Goal: Transaction & Acquisition: Purchase product/service

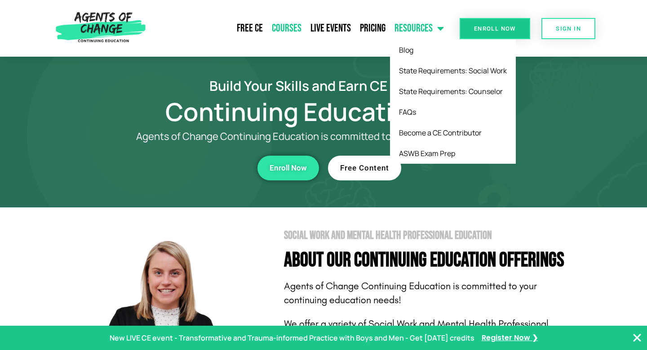
click at [298, 31] on link "Courses" at bounding box center [286, 28] width 39 height 22
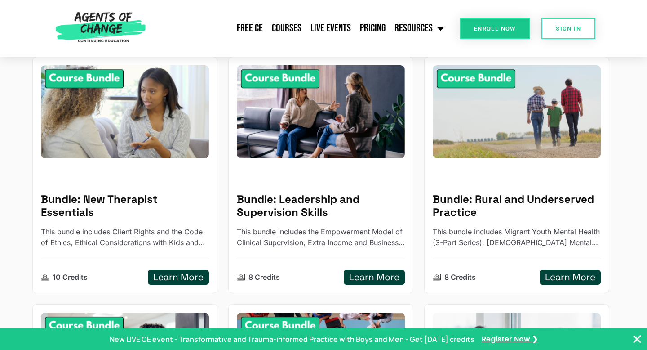
scroll to position [135, 0]
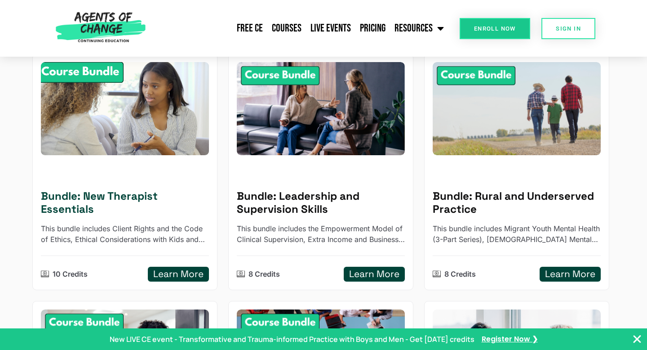
click at [143, 137] on img at bounding box center [124, 109] width 185 height 102
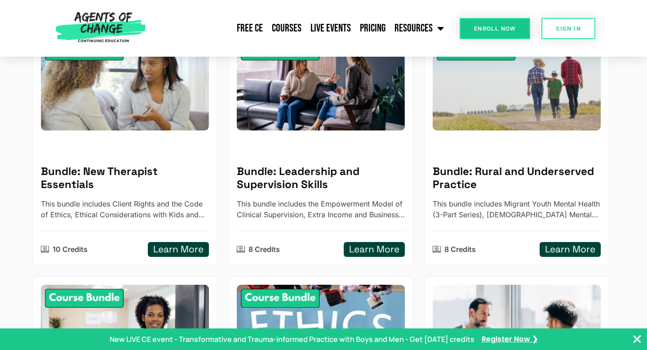
scroll to position [164, 0]
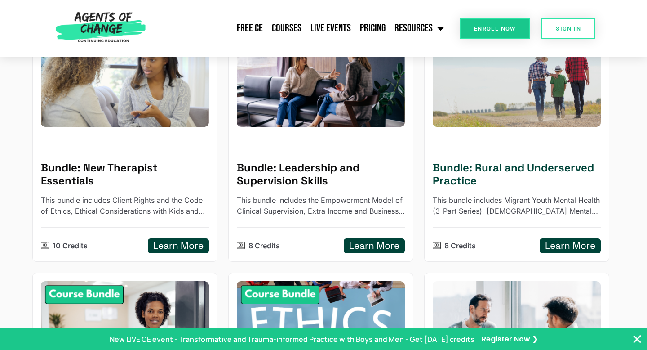
click at [493, 127] on link "Bundle: Rural and Underserved Practice This bundle includes Migrant Youth Menta…" at bounding box center [516, 143] width 185 height 236
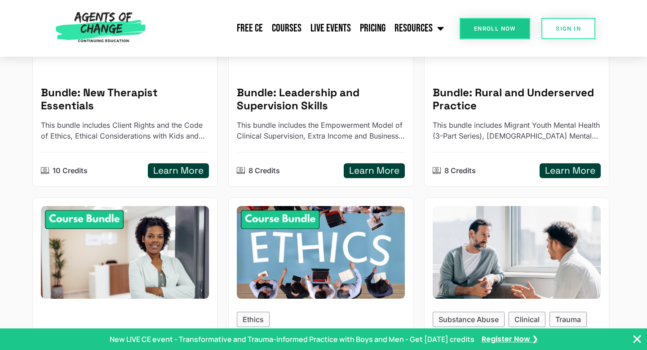
scroll to position [0, 0]
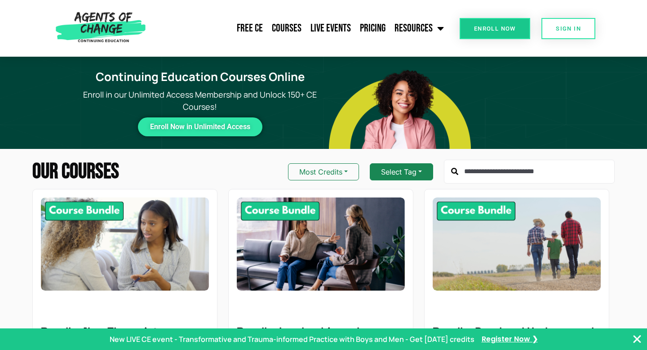
click at [409, 170] on button "Select Tag" at bounding box center [401, 171] width 63 height 17
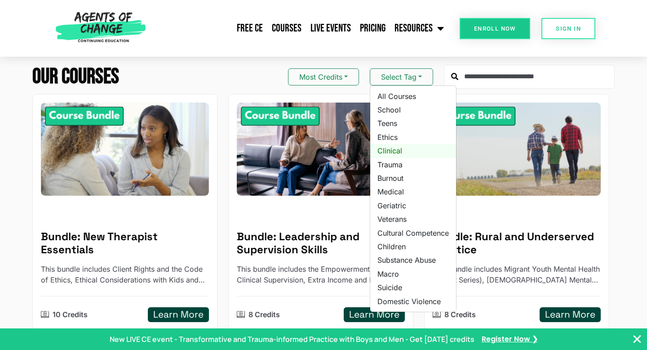
scroll to position [94, 0]
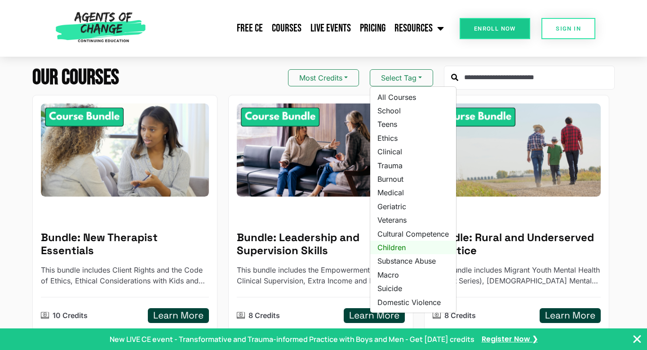
click at [395, 247] on link "Children" at bounding box center [413, 247] width 86 height 13
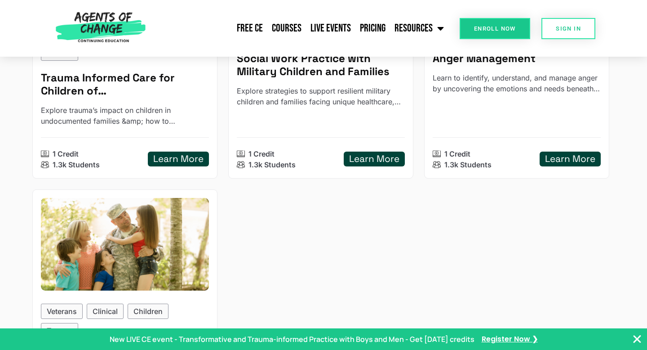
scroll to position [1176, 0]
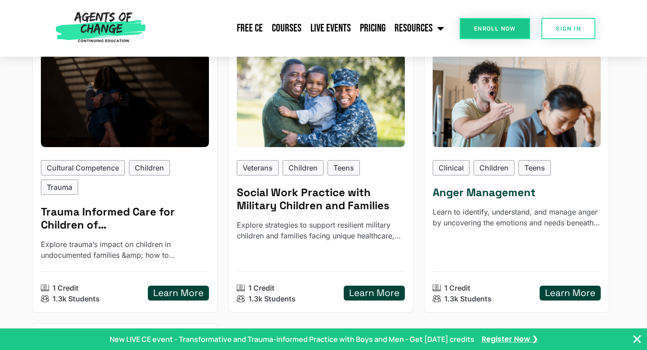
click at [576, 172] on div "Clinical Children Teens" at bounding box center [517, 167] width 168 height 15
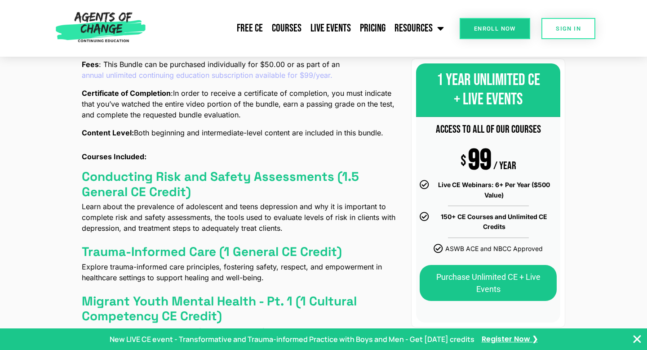
scroll to position [352, 0]
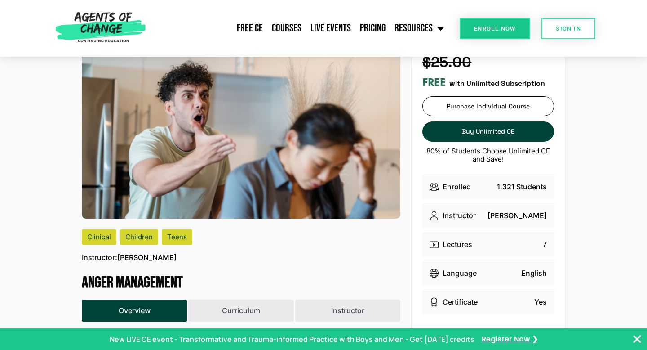
scroll to position [31, 0]
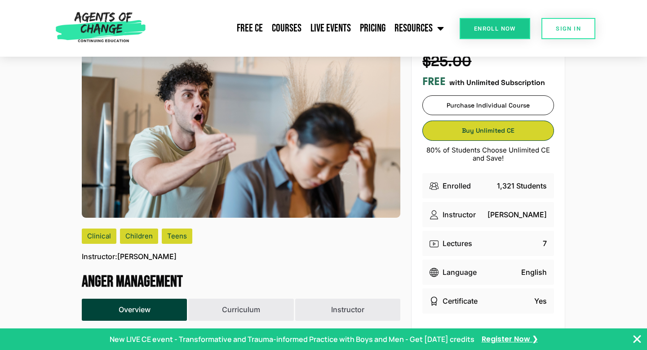
click at [533, 136] on link "Buy Unlimited CE Buy Unlimited CE" at bounding box center [489, 130] width 132 height 20
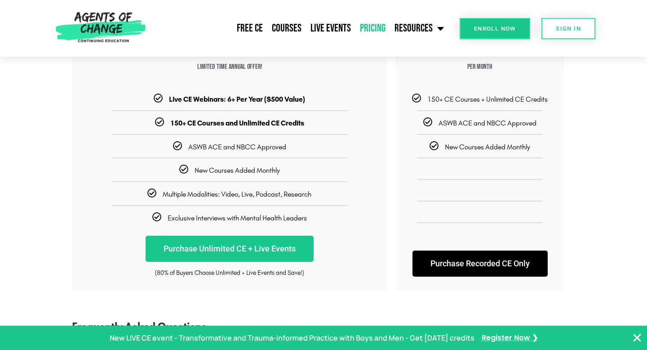
scroll to position [193, 0]
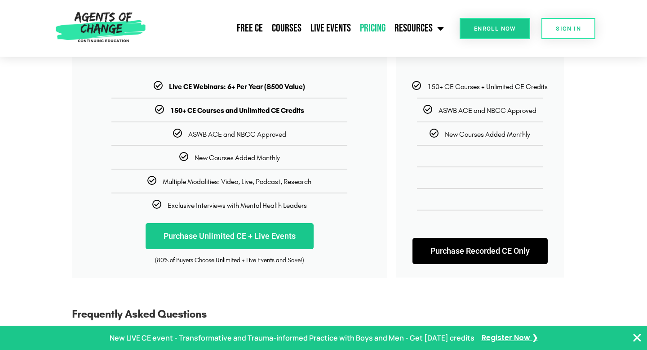
click at [476, 249] on link "Purchase Recorded CE Only" at bounding box center [480, 251] width 135 height 26
